Goal: Information Seeking & Learning: Find specific fact

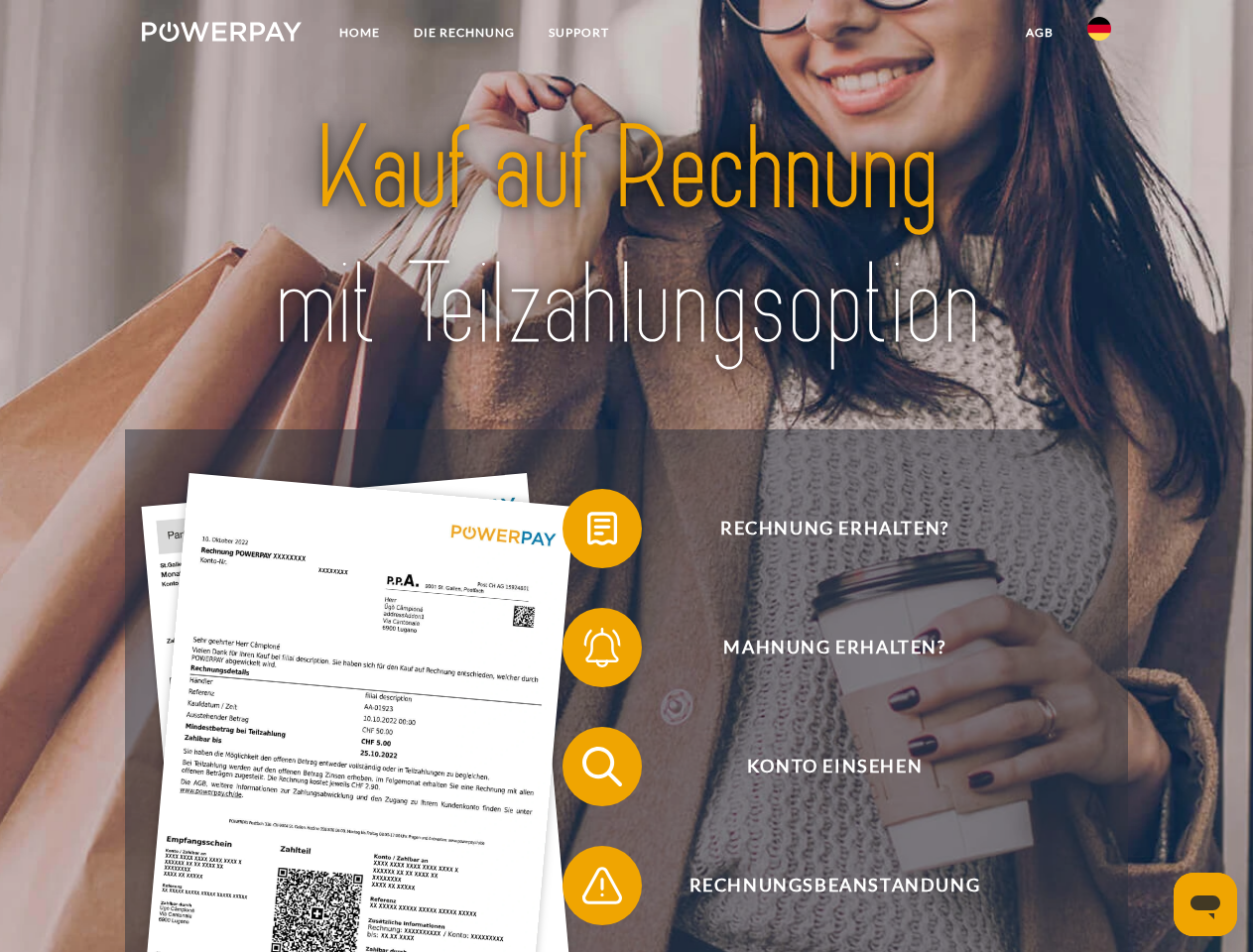
click at [221, 35] on img at bounding box center [221, 32] width 160 height 20
click at [1099, 35] on img at bounding box center [1099, 29] width 24 height 24
click at [1039, 33] on link "agb" at bounding box center [1040, 33] width 62 height 36
click at [587, 533] on span at bounding box center [572, 529] width 99 height 99
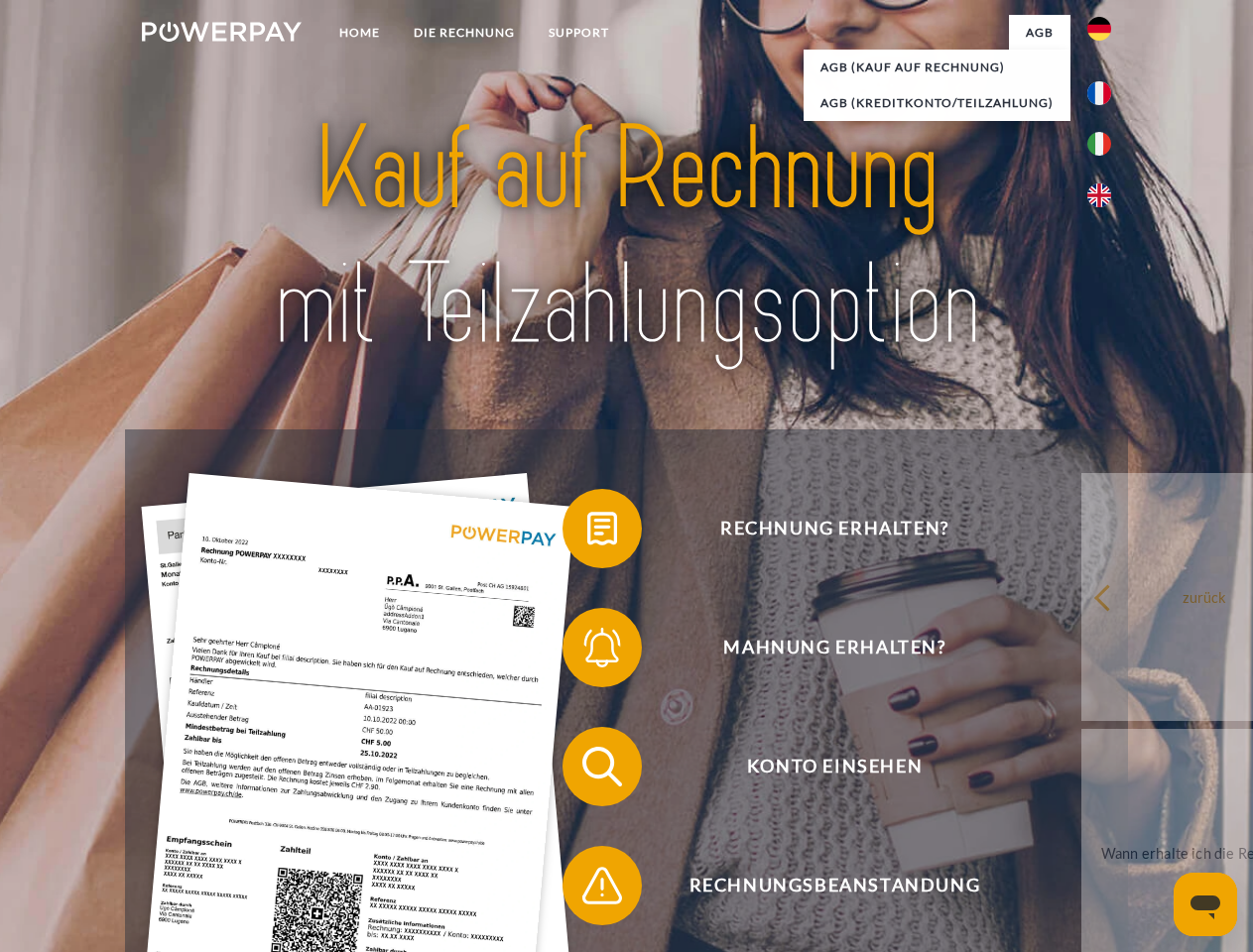
click at [587, 652] on div "Rechnung erhalten? Mahnung erhalten? Konto einsehen" at bounding box center [626, 826] width 1002 height 793
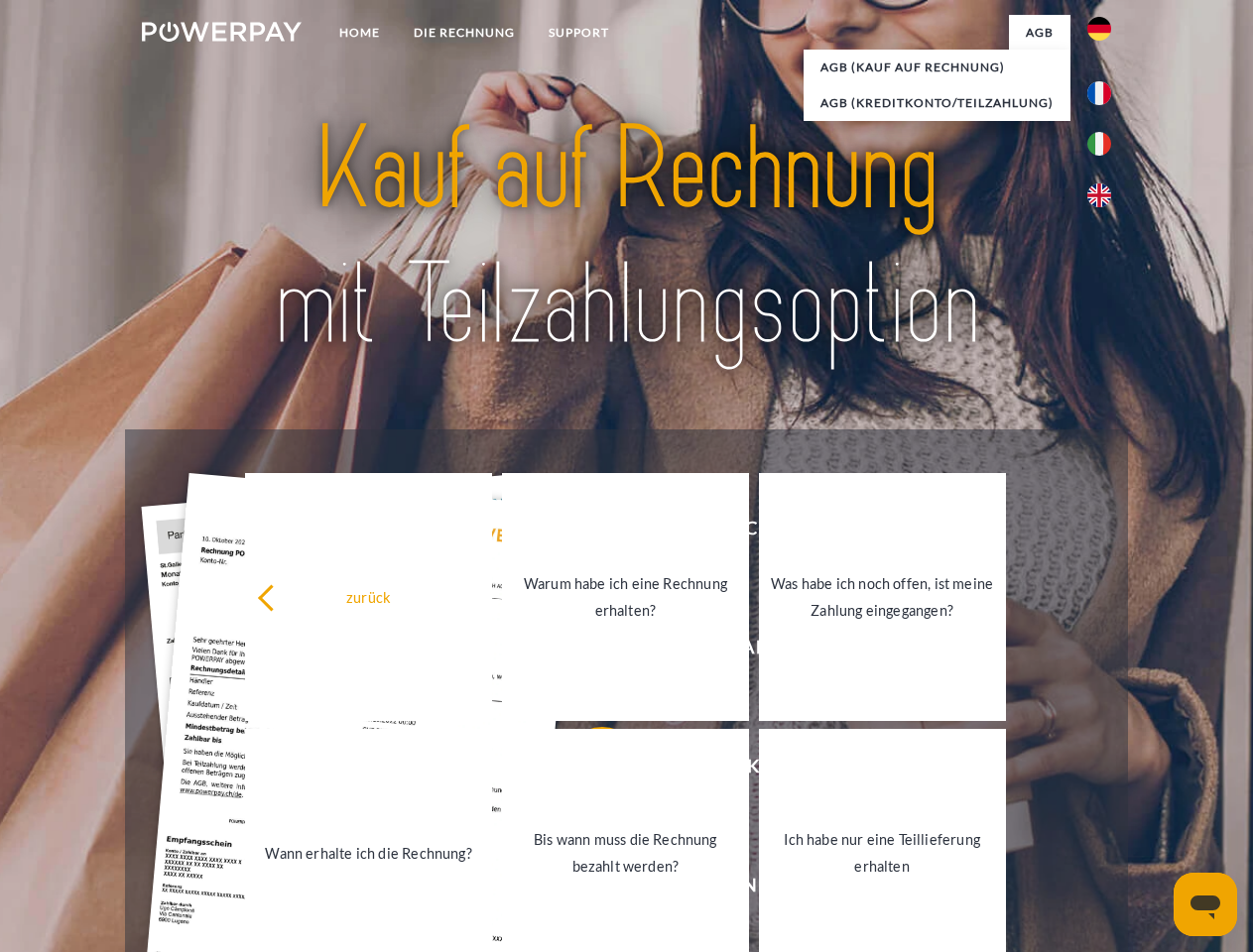
click at [587, 771] on link "Bis wann muss die Rechnung bezahlt werden?" at bounding box center [625, 853] width 247 height 248
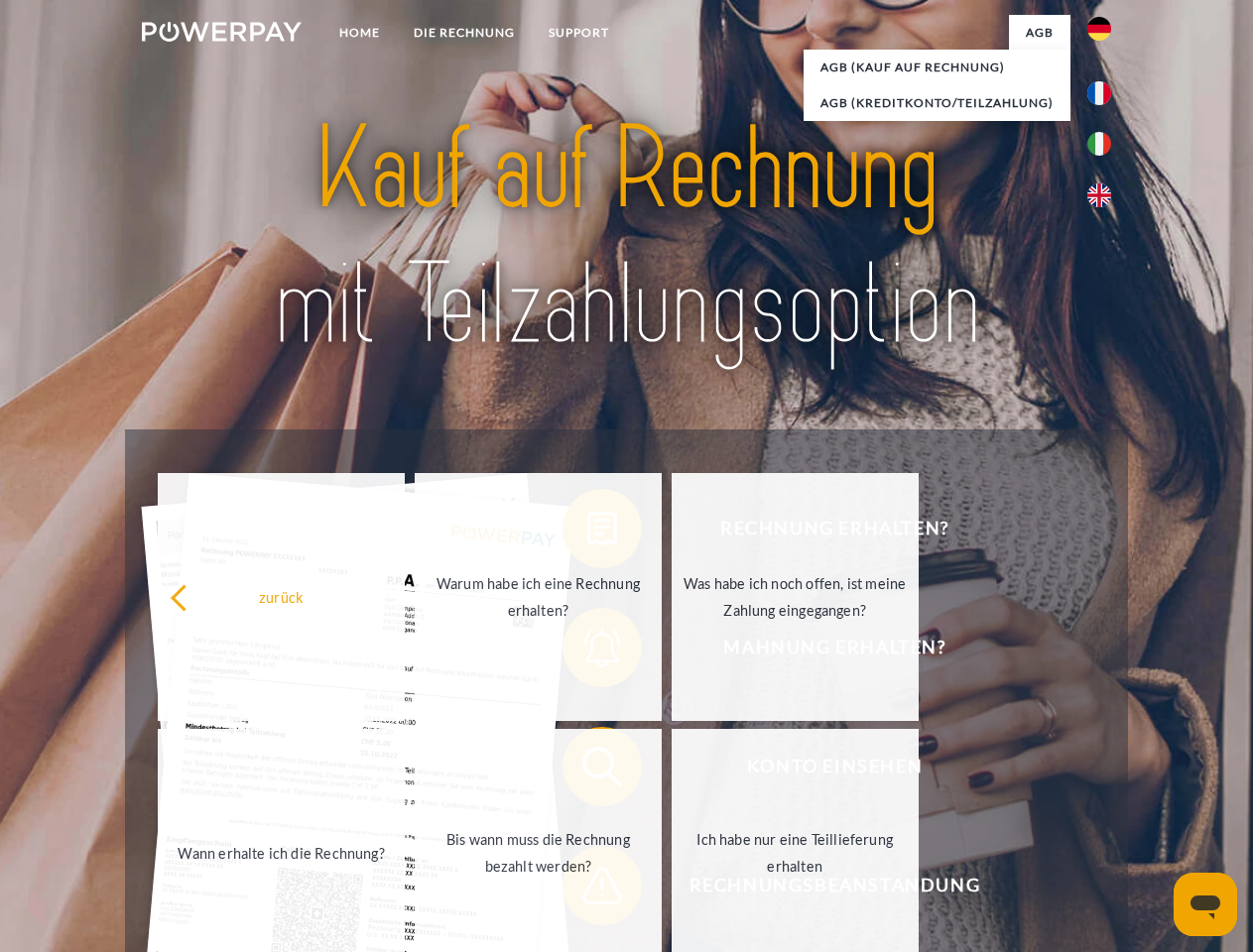
click at [587, 890] on span at bounding box center [572, 886] width 99 height 99
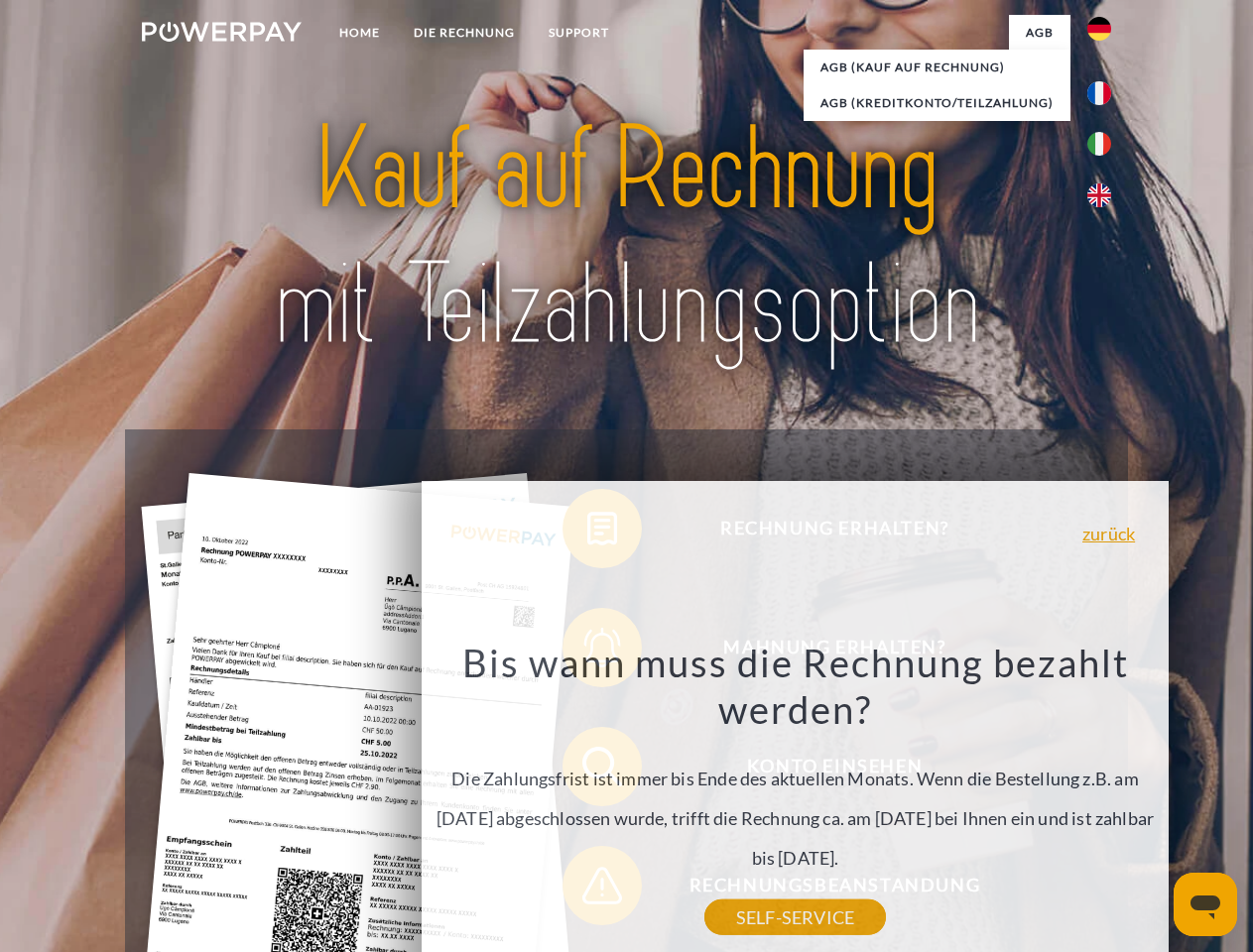
click at [1205, 904] on icon "Messaging-Fenster öffnen" at bounding box center [1205, 907] width 30 height 24
